Goal: Information Seeking & Learning: Learn about a topic

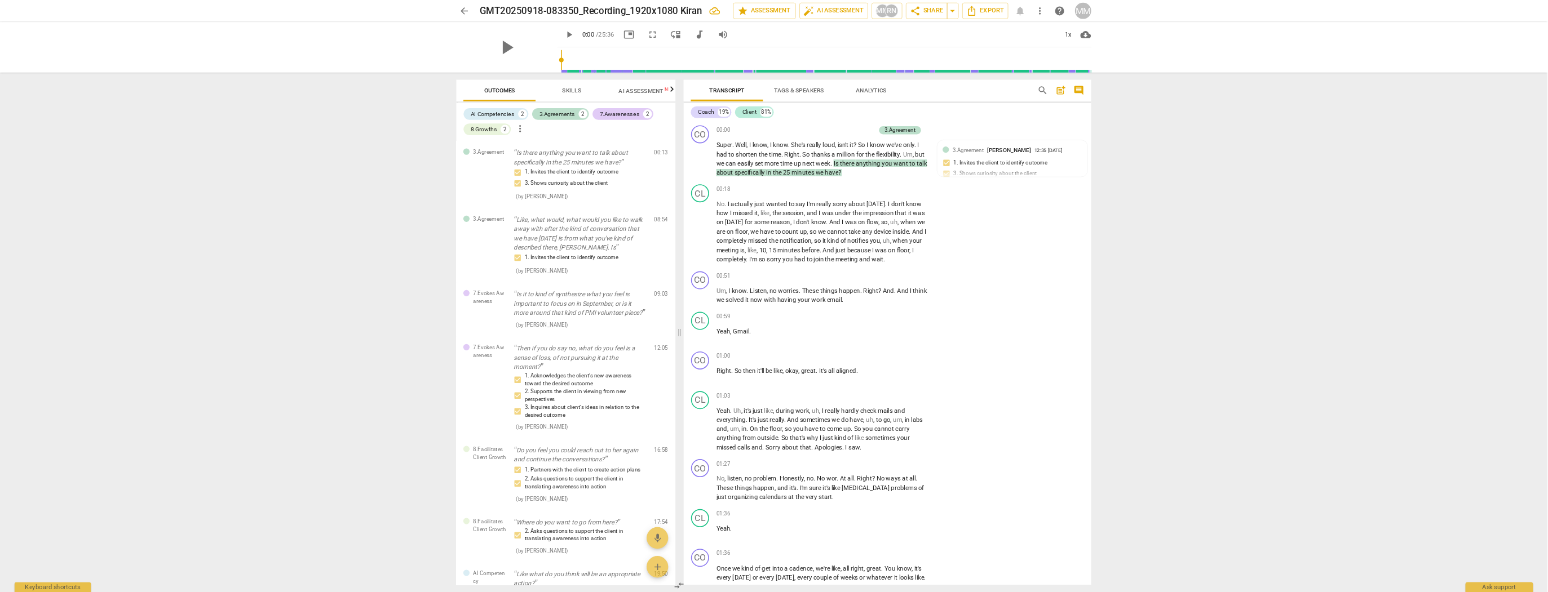
scroll to position [3796, 0]
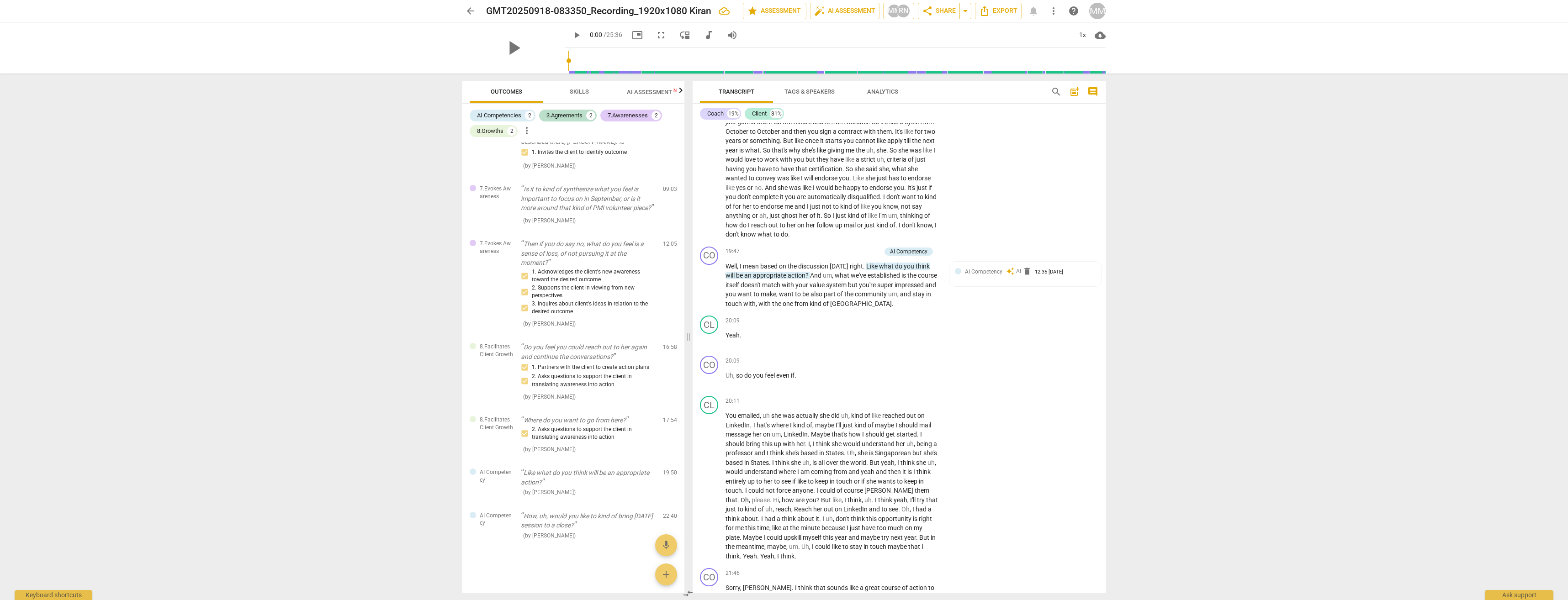
click at [1354, 190] on div "arrow_back GMT20250918-083350_Recording_1920x1080 Kiran edit star Assessment au…" at bounding box center [784, 300] width 1568 height 600
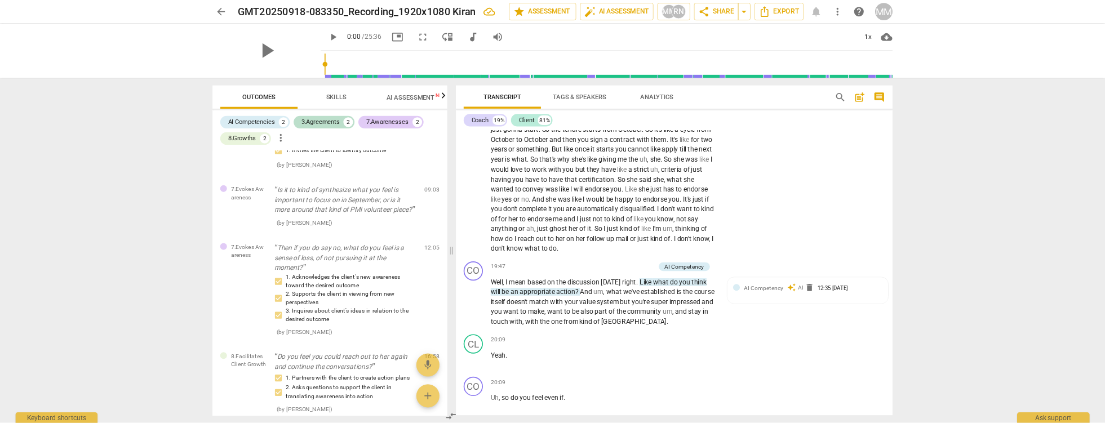
scroll to position [3795, 0]
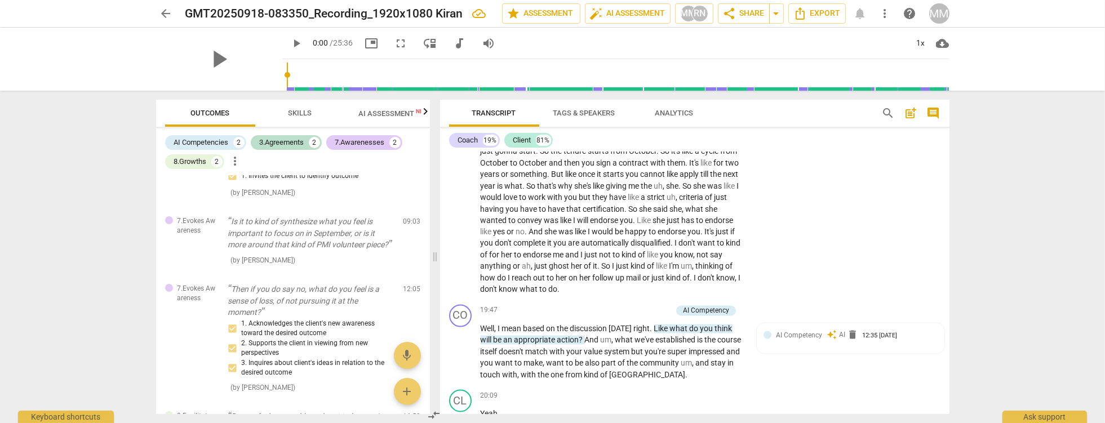
click at [163, 15] on span "arrow_back" at bounding box center [167, 14] width 14 height 14
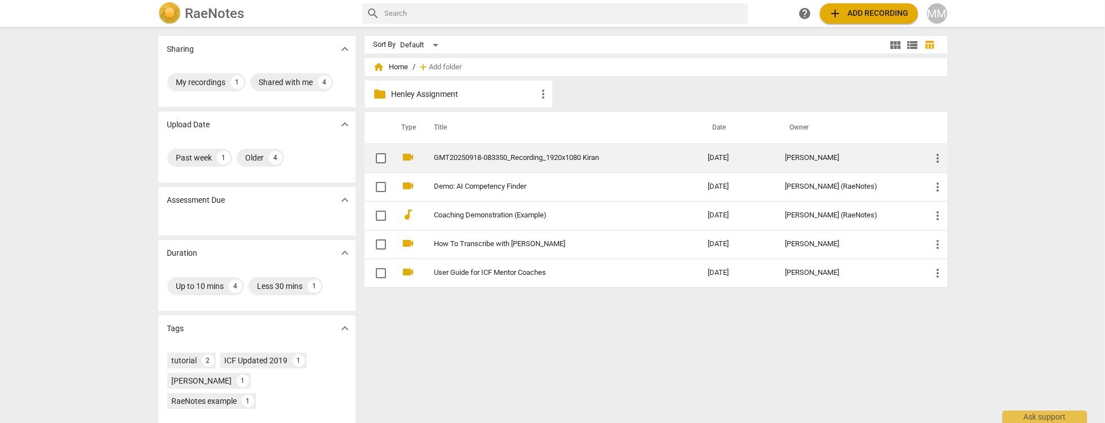
click at [548, 158] on link "GMT20250918-083350_Recording_1920x1080 Kiran" at bounding box center [551, 158] width 233 height 8
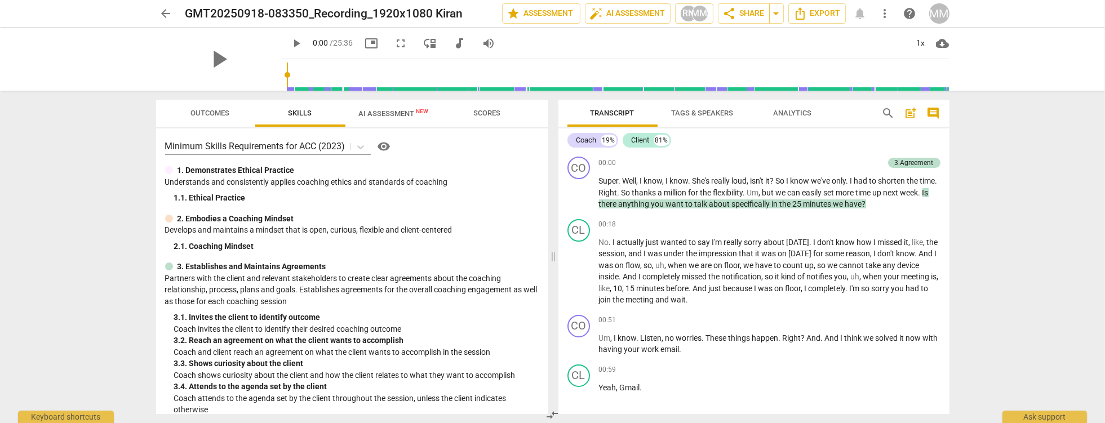
click at [207, 113] on span "Outcomes" at bounding box center [210, 113] width 39 height 8
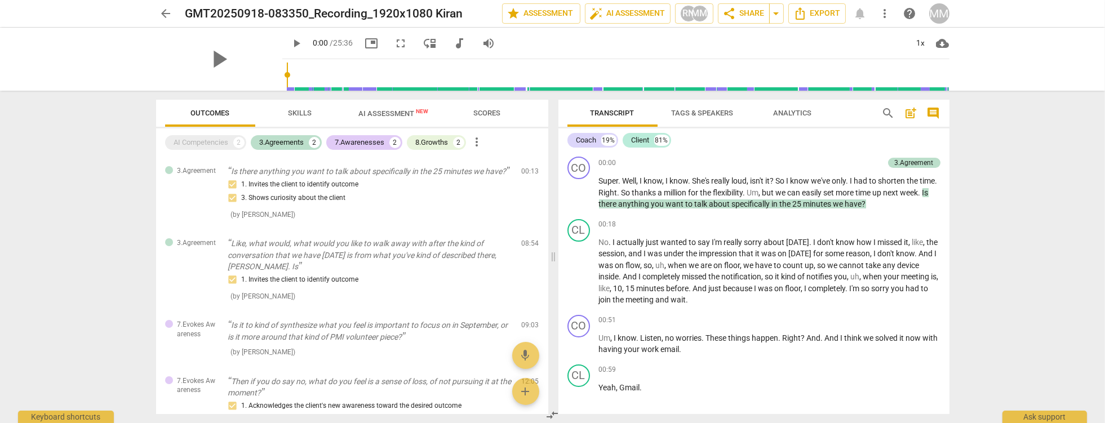
click at [294, 117] on span "Skills" at bounding box center [301, 113] width 24 height 8
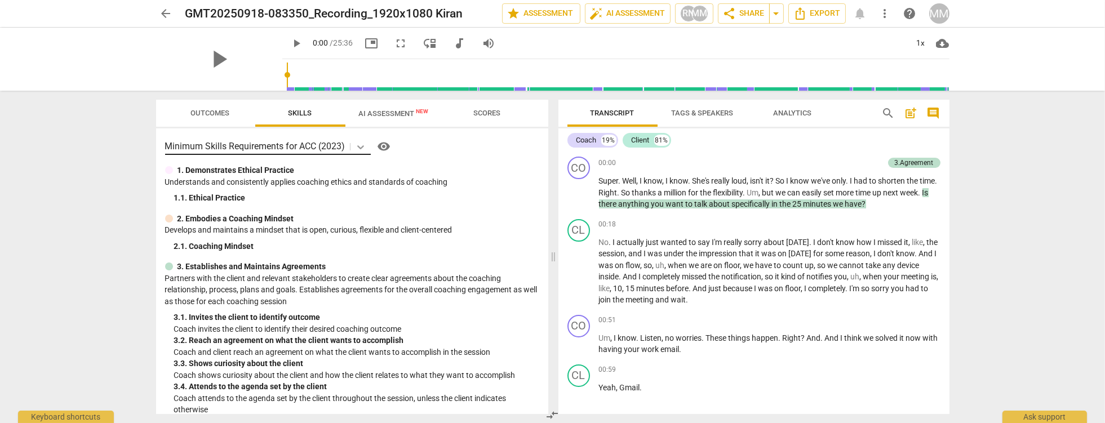
click at [361, 148] on icon at bounding box center [360, 147] width 7 height 4
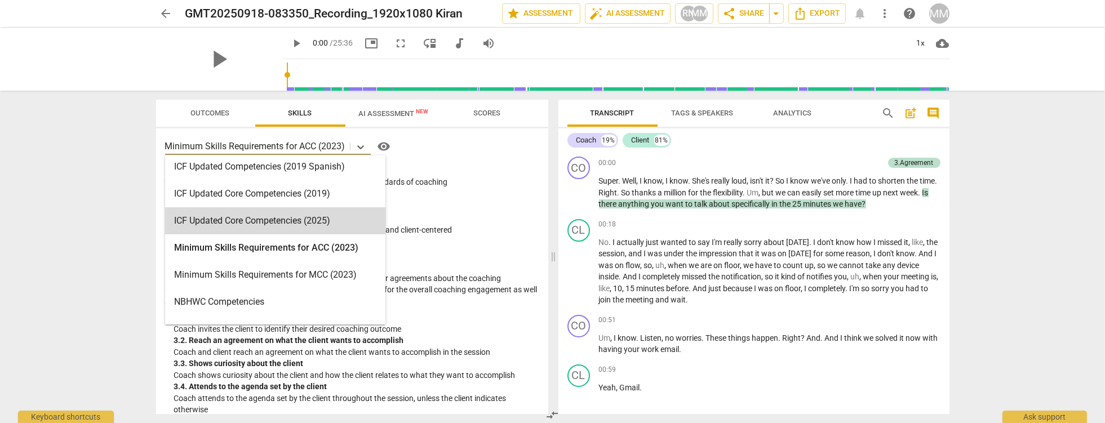
scroll to position [225, 0]
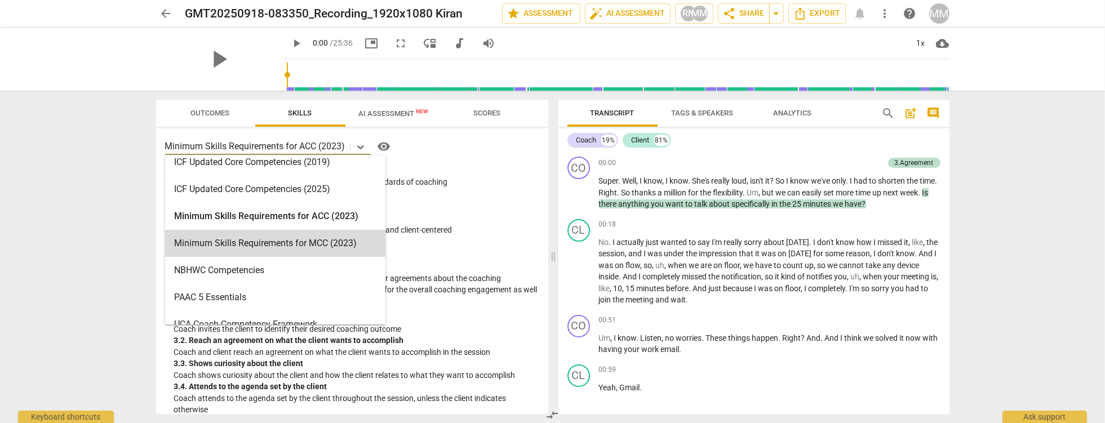
click at [454, 213] on div "2. Embodies a Coaching Mindset" at bounding box center [352, 219] width 374 height 12
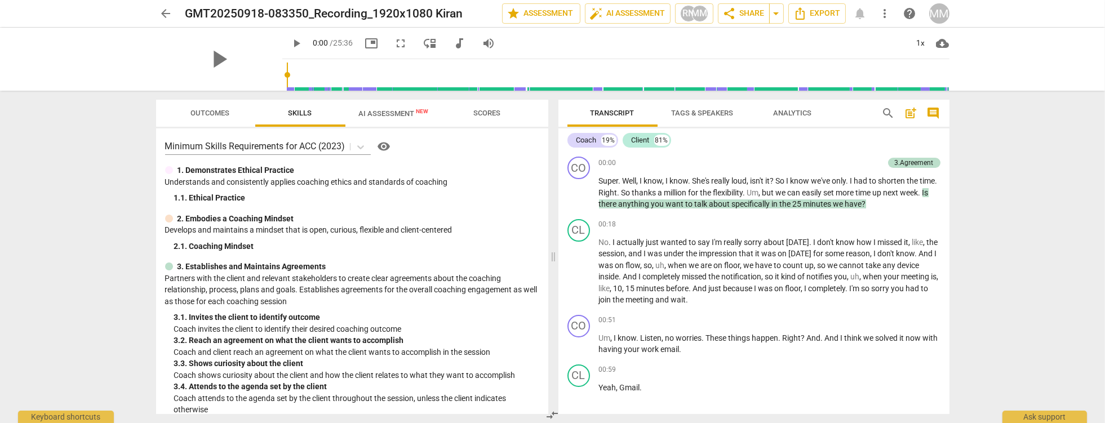
click at [977, 214] on div "arrow_back GMT20250918-083350_Recording_1920x1080 Kiran edit star Assessment au…" at bounding box center [552, 211] width 1105 height 423
click at [727, 112] on span "Tags & Speakers" at bounding box center [703, 113] width 62 height 8
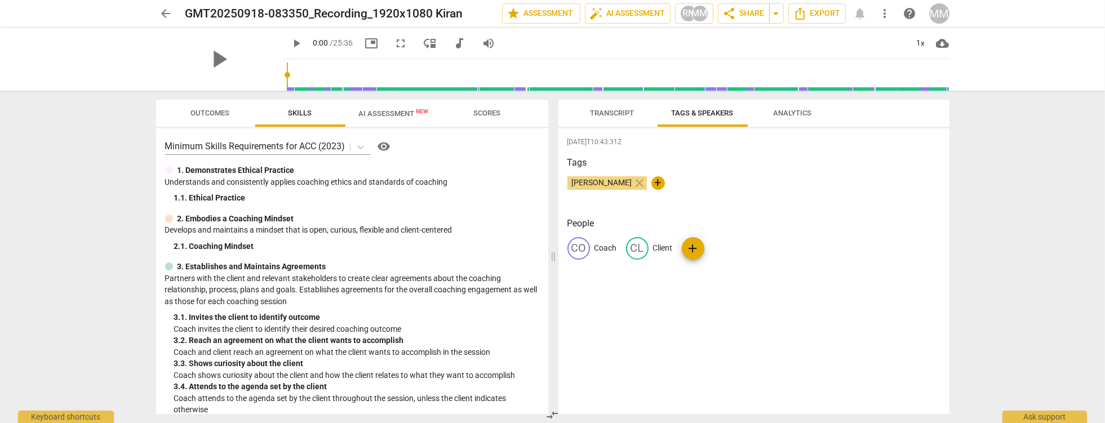
click at [783, 114] on span "Analytics" at bounding box center [793, 113] width 38 height 8
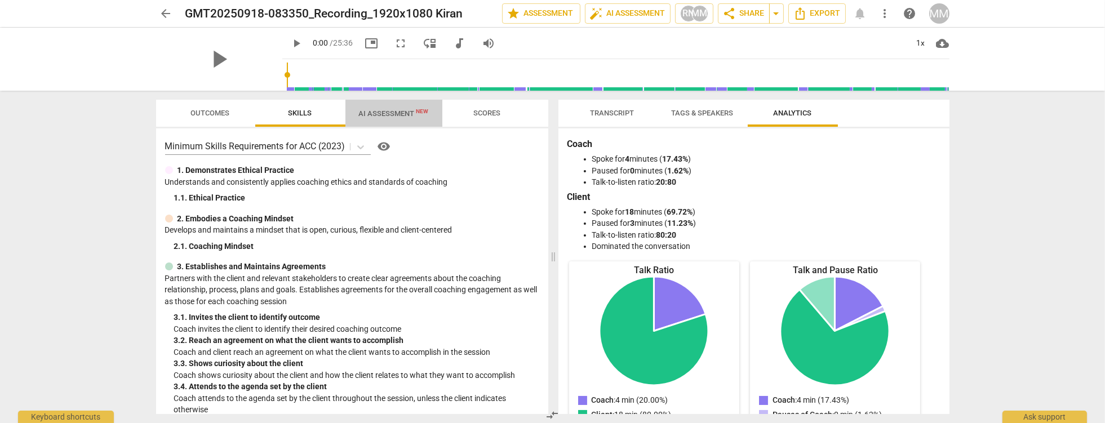
click at [395, 110] on span "AI Assessment New" at bounding box center [394, 113] width 70 height 8
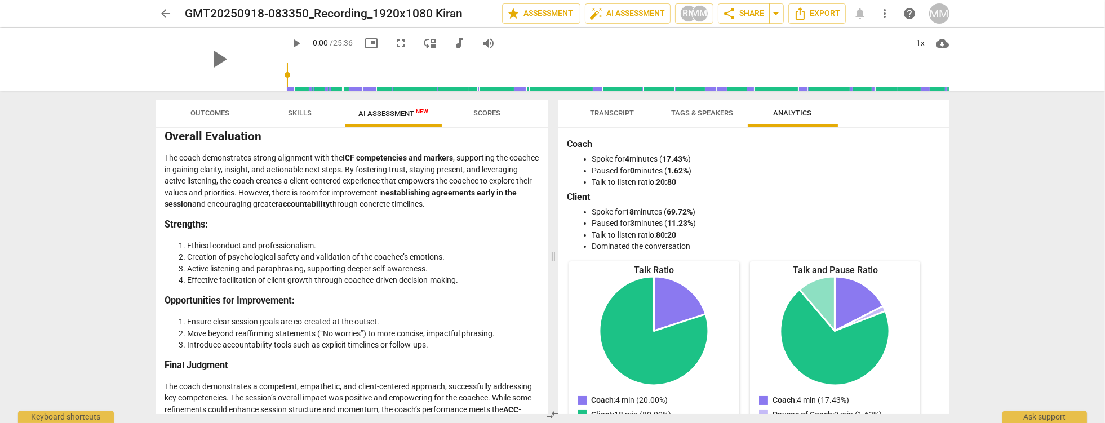
scroll to position [1985, 0]
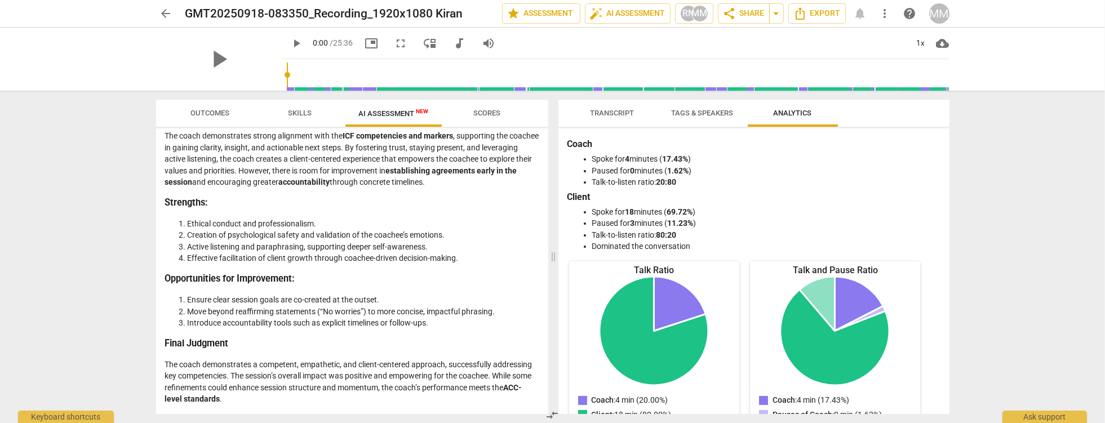
click at [620, 113] on span "Transcript" at bounding box center [613, 113] width 44 height 8
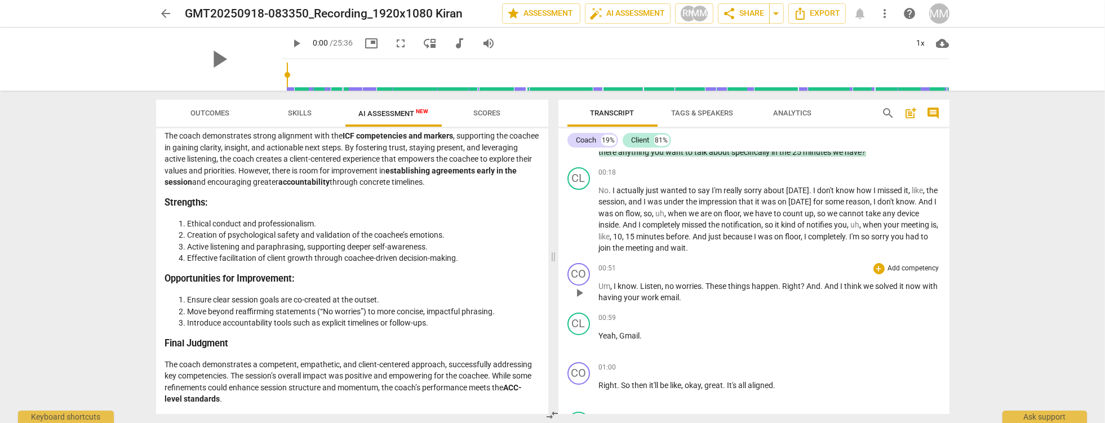
scroll to position [64, 0]
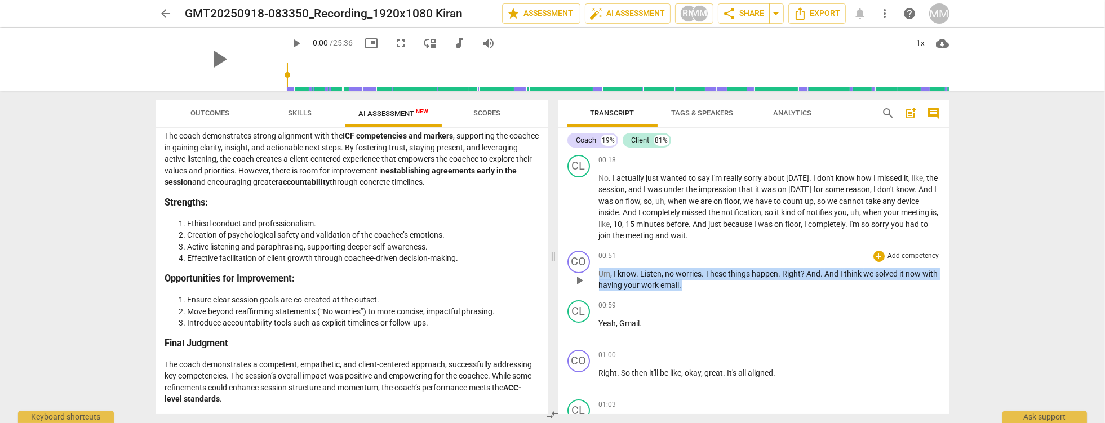
drag, startPoint x: 601, startPoint y: 274, endPoint x: 747, endPoint y: 289, distance: 147.3
click at [747, 289] on p "Um , I know . Listen , no worries . These things happen . Right ? And . And I t…" at bounding box center [770, 279] width 342 height 23
click at [878, 257] on div "+" at bounding box center [879, 256] width 11 height 11
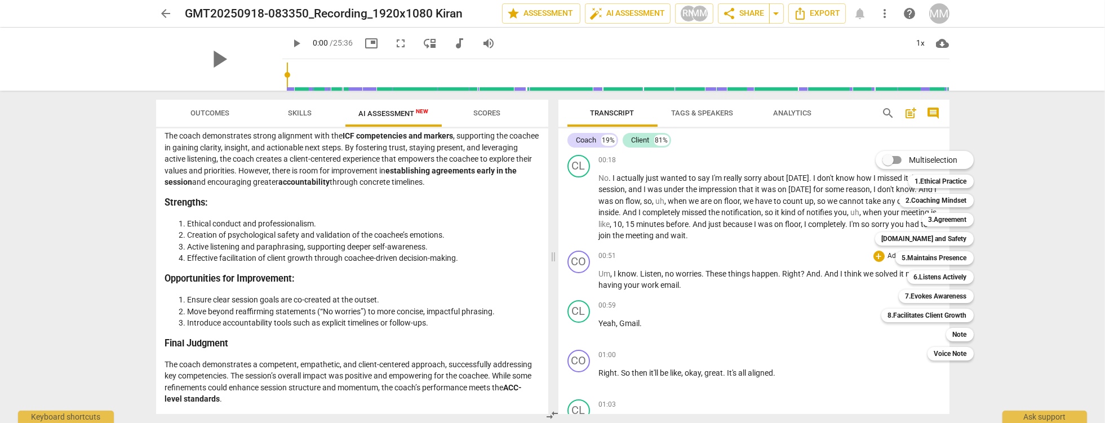
click at [737, 291] on div at bounding box center [552, 211] width 1105 height 423
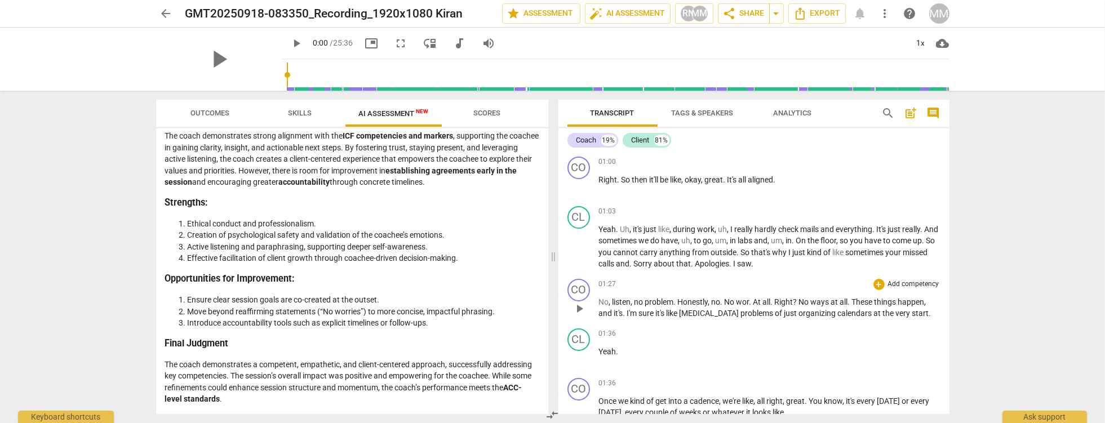
scroll to position [290, 0]
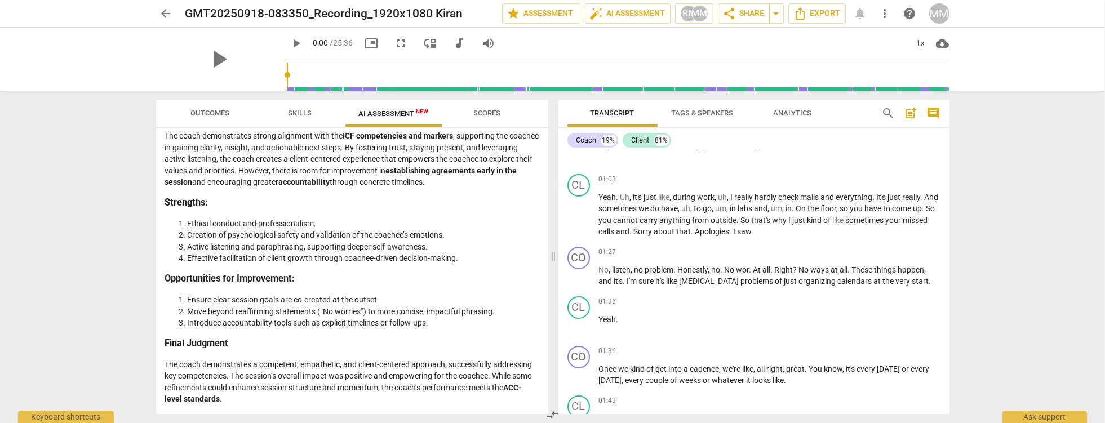
click at [170, 11] on span "arrow_back" at bounding box center [167, 14] width 14 height 14
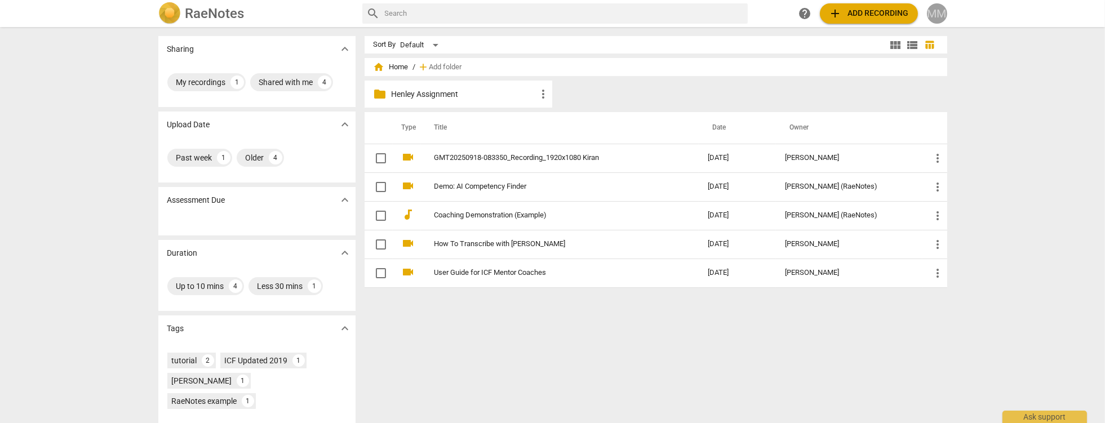
click at [935, 14] on div "MM" at bounding box center [937, 13] width 20 height 20
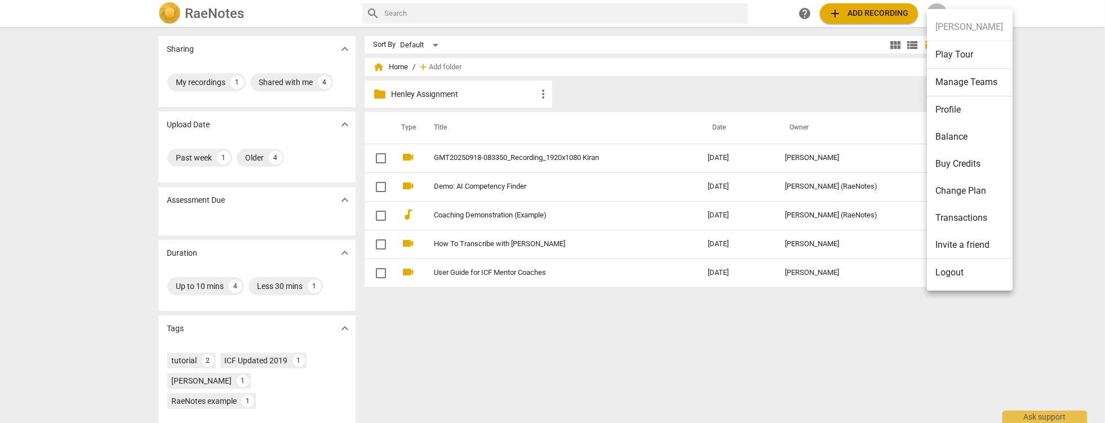
click at [966, 189] on li "Change Plan" at bounding box center [970, 191] width 86 height 27
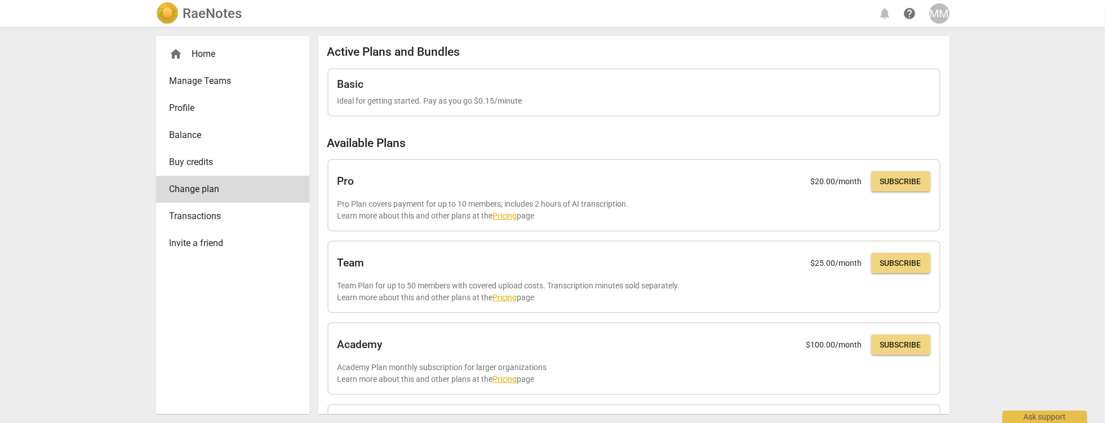
click at [210, 57] on div "home Home" at bounding box center [228, 54] width 117 height 14
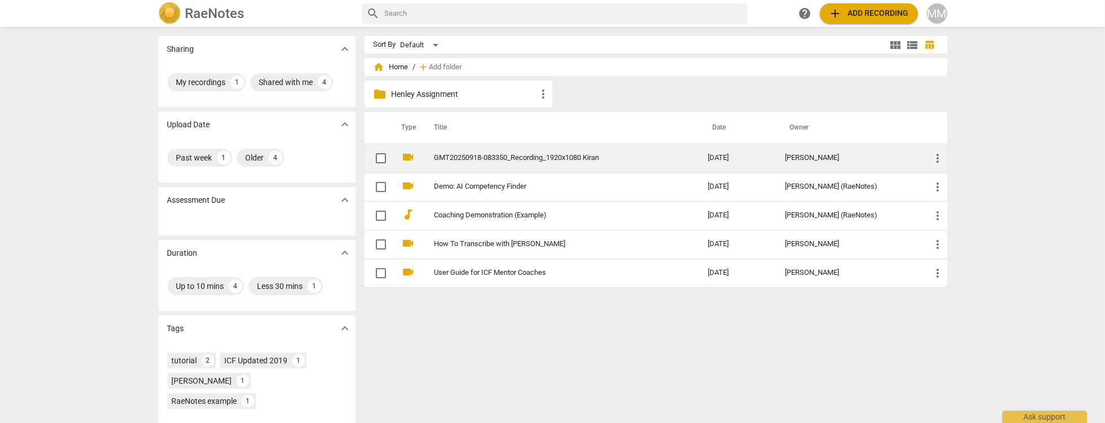
click at [490, 158] on link "GMT20250918-083350_Recording_1920x1080 Kiran" at bounding box center [551, 158] width 233 height 8
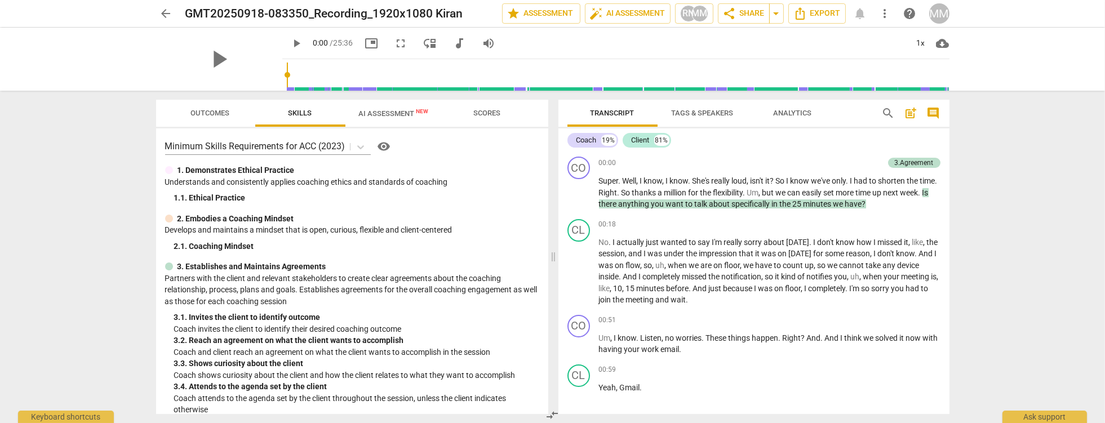
click at [801, 113] on span "Analytics" at bounding box center [793, 113] width 38 height 8
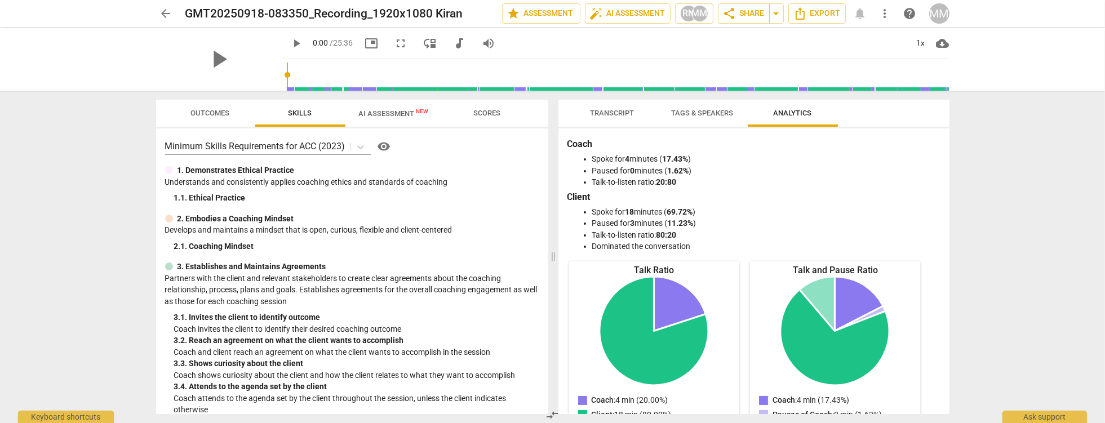
click at [627, 116] on span "Transcript" at bounding box center [613, 113] width 44 height 8
